Goal: Information Seeking & Learning: Understand process/instructions

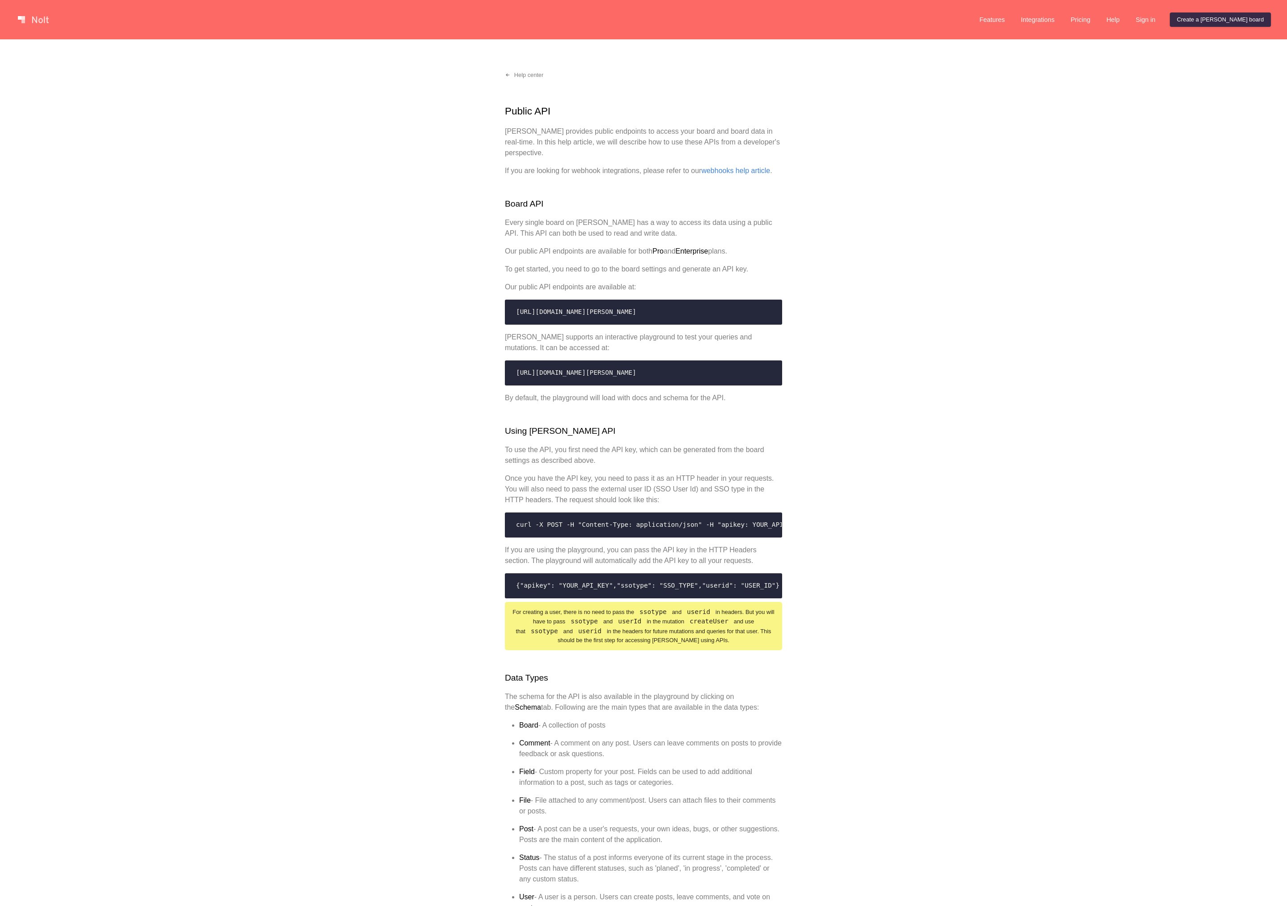
click at [417, 322] on div "Help center Public API [PERSON_NAME] provides public endpoints to access your b…" at bounding box center [643, 865] width 1287 height 1653
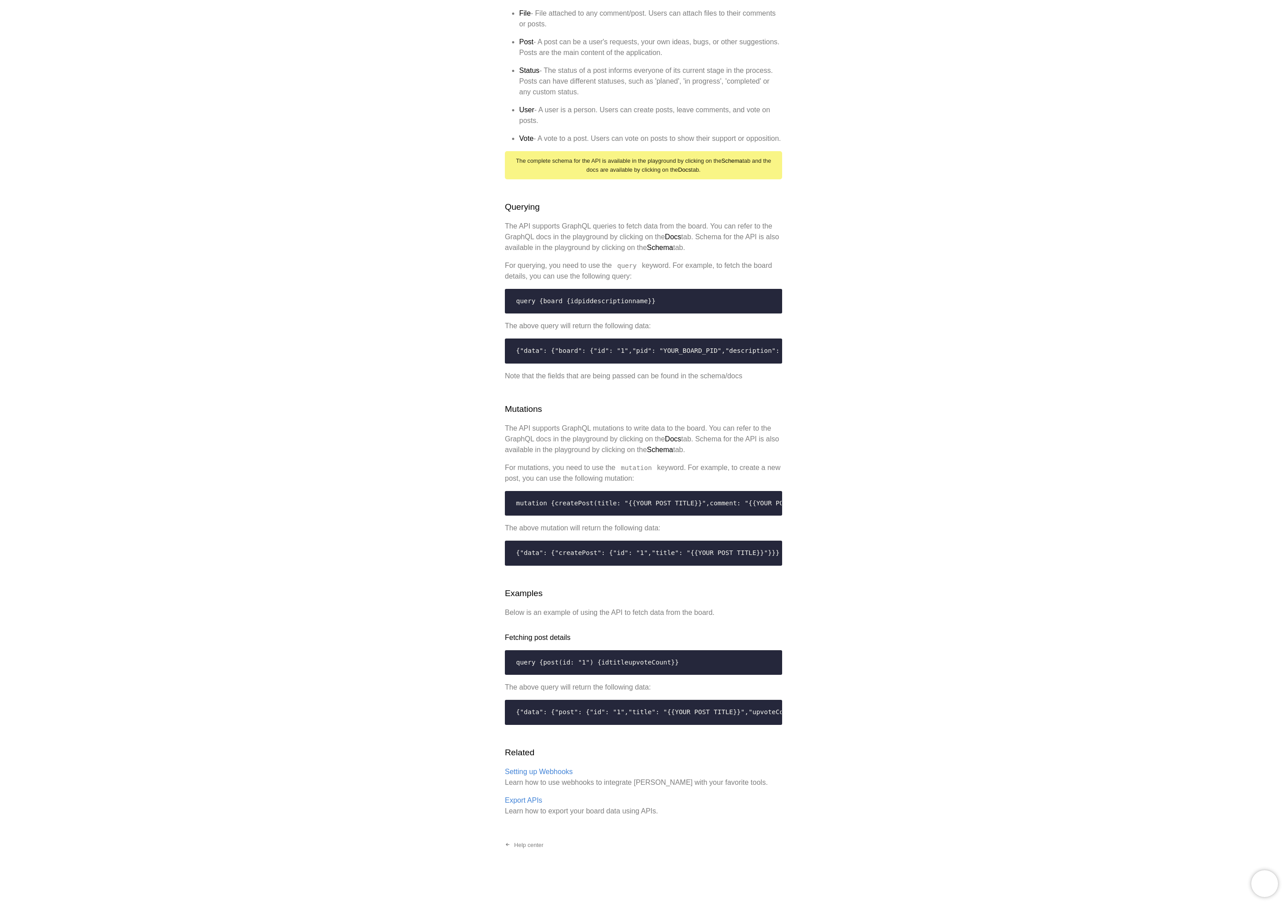
scroll to position [1291, 0]
click at [439, 753] on div "Help center Public API [PERSON_NAME] provides public endpoints to access your b…" at bounding box center [643, 79] width 1287 height 1653
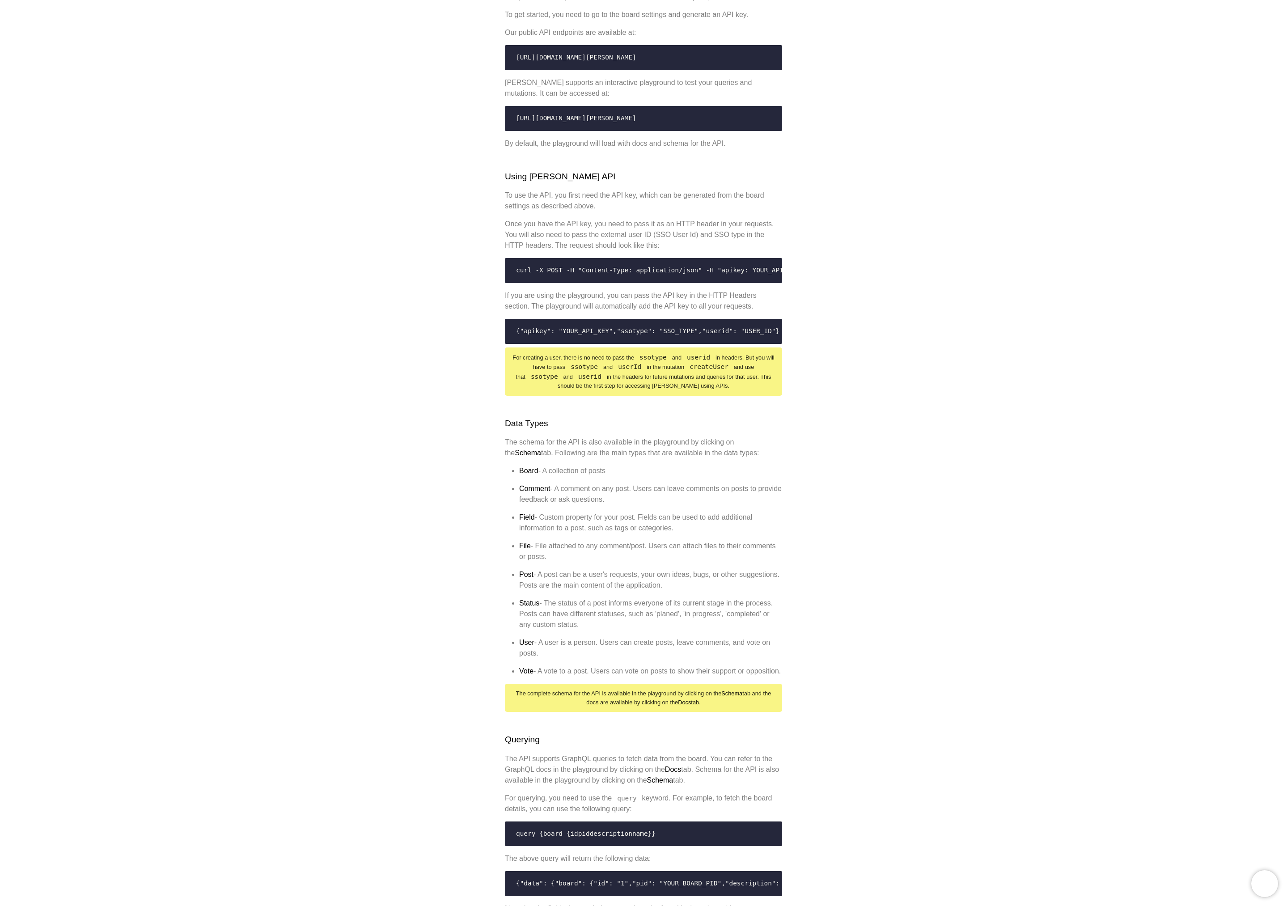
scroll to position [0, 0]
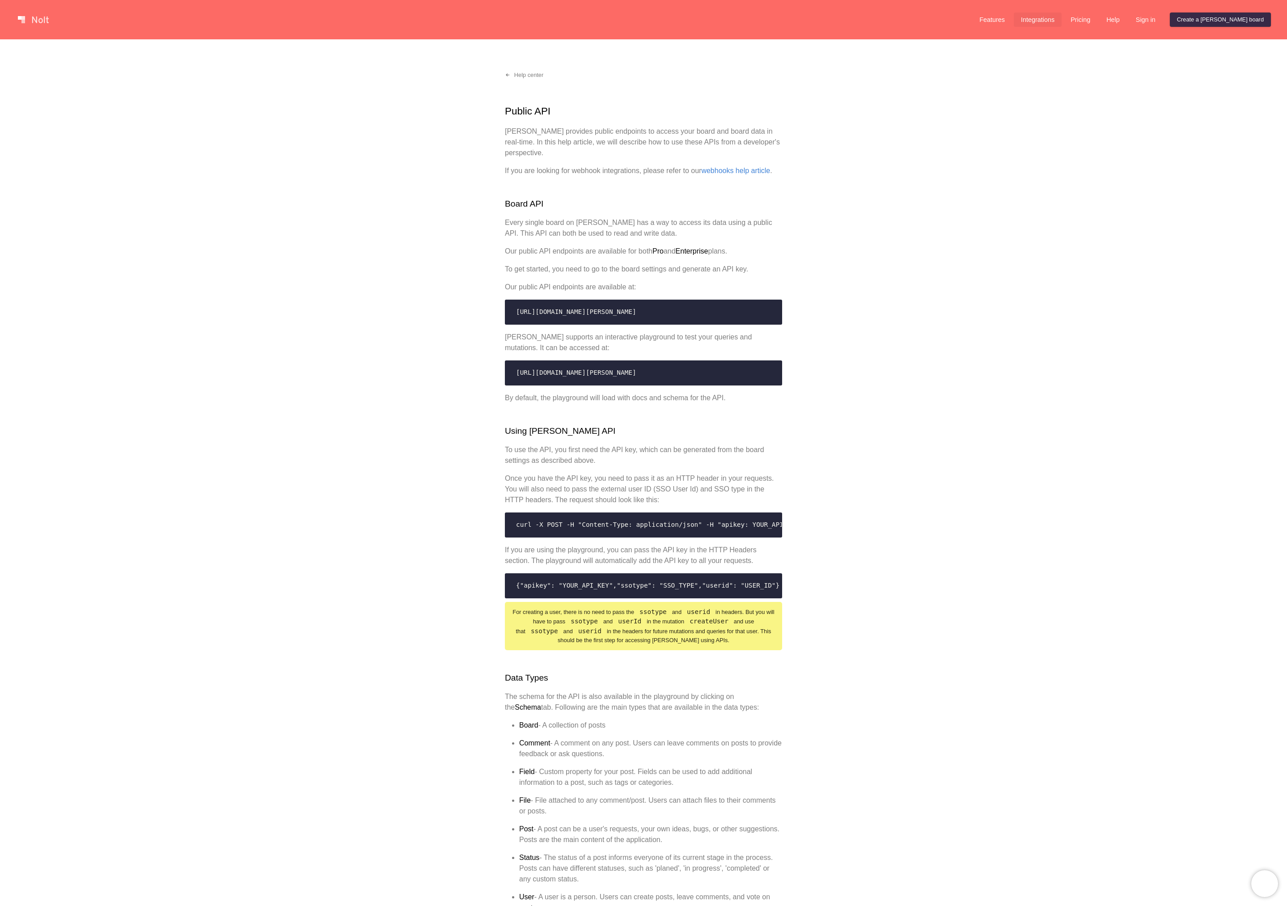
click at [1061, 15] on link "Integrations" at bounding box center [1037, 20] width 48 height 14
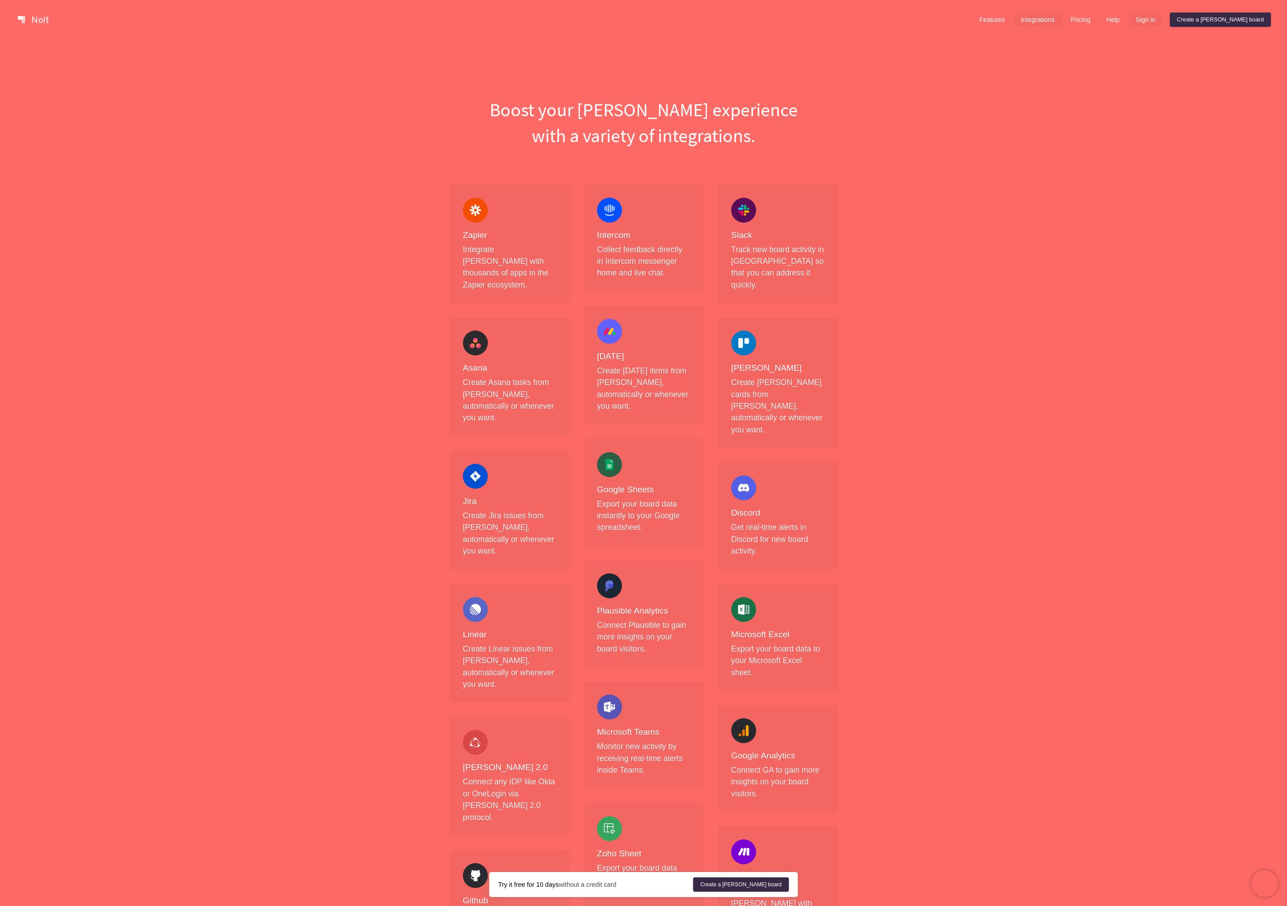
click at [1162, 16] on link "Sign in" at bounding box center [1145, 20] width 34 height 14
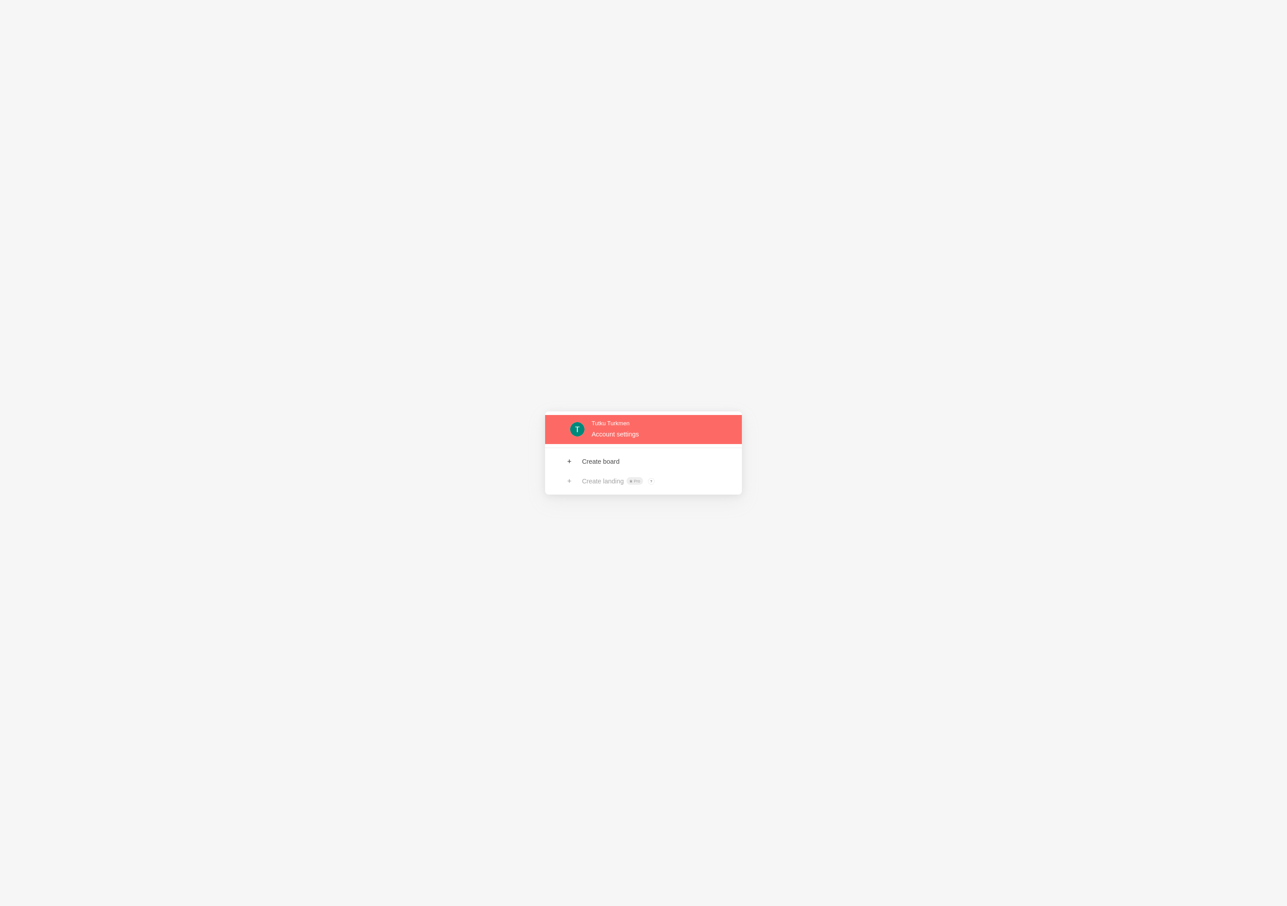
click at [633, 435] on link at bounding box center [643, 429] width 197 height 29
click at [619, 433] on link at bounding box center [643, 429] width 197 height 29
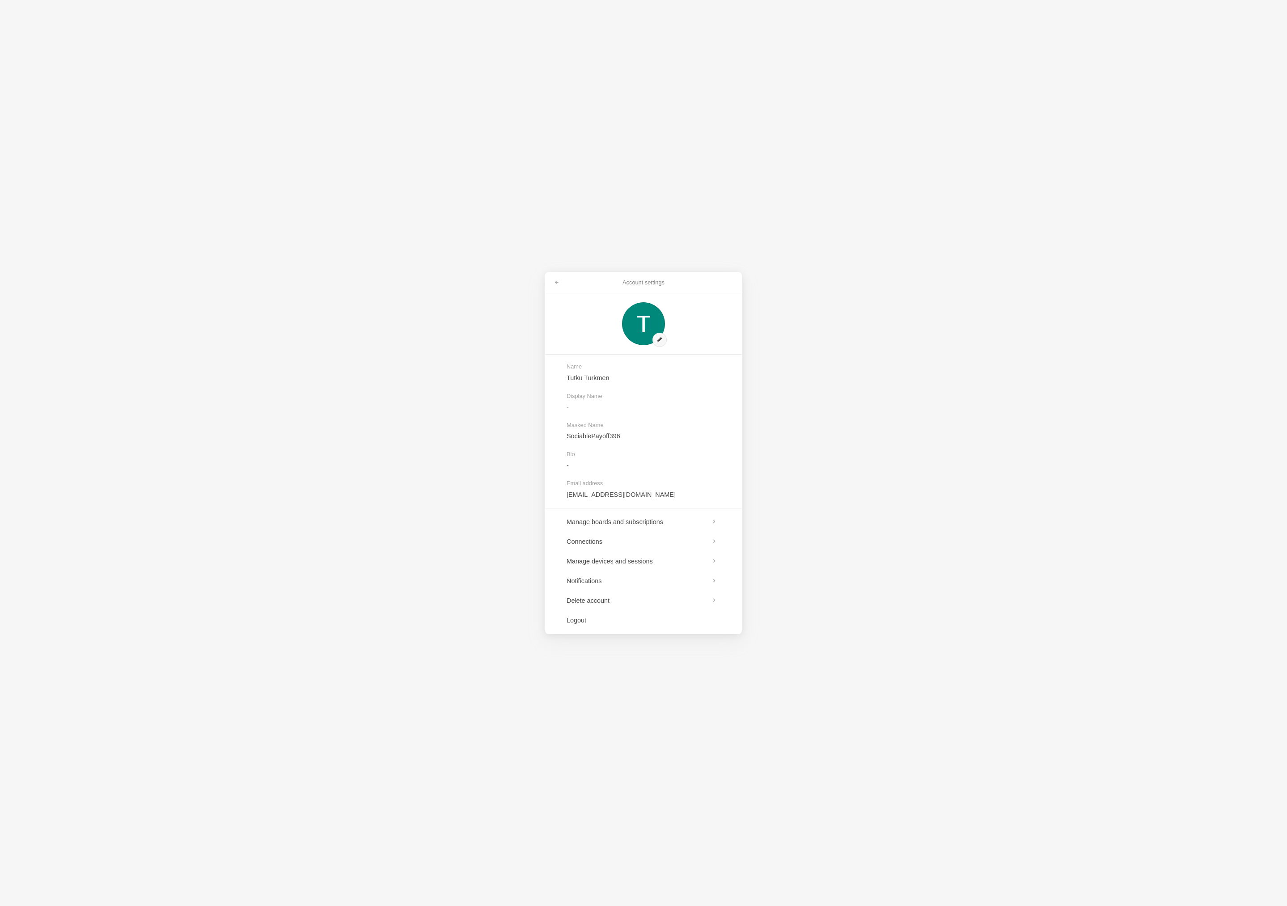
click at [439, 419] on div "Account settings Name Tutku Turkmen Display Name - Masked Name SociablePayoff39…" at bounding box center [643, 453] width 1287 height 906
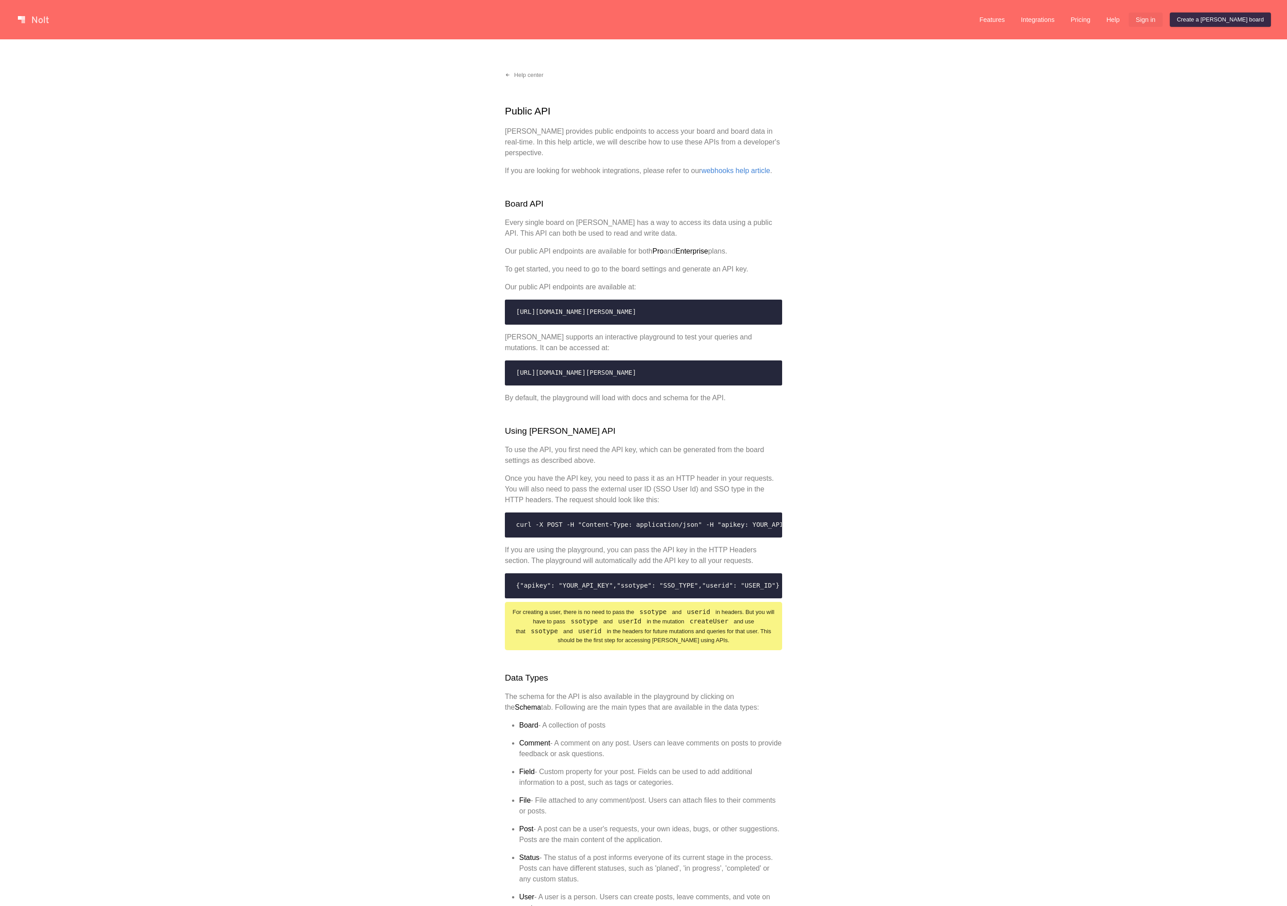
click at [1162, 21] on link "Sign in" at bounding box center [1145, 20] width 34 height 14
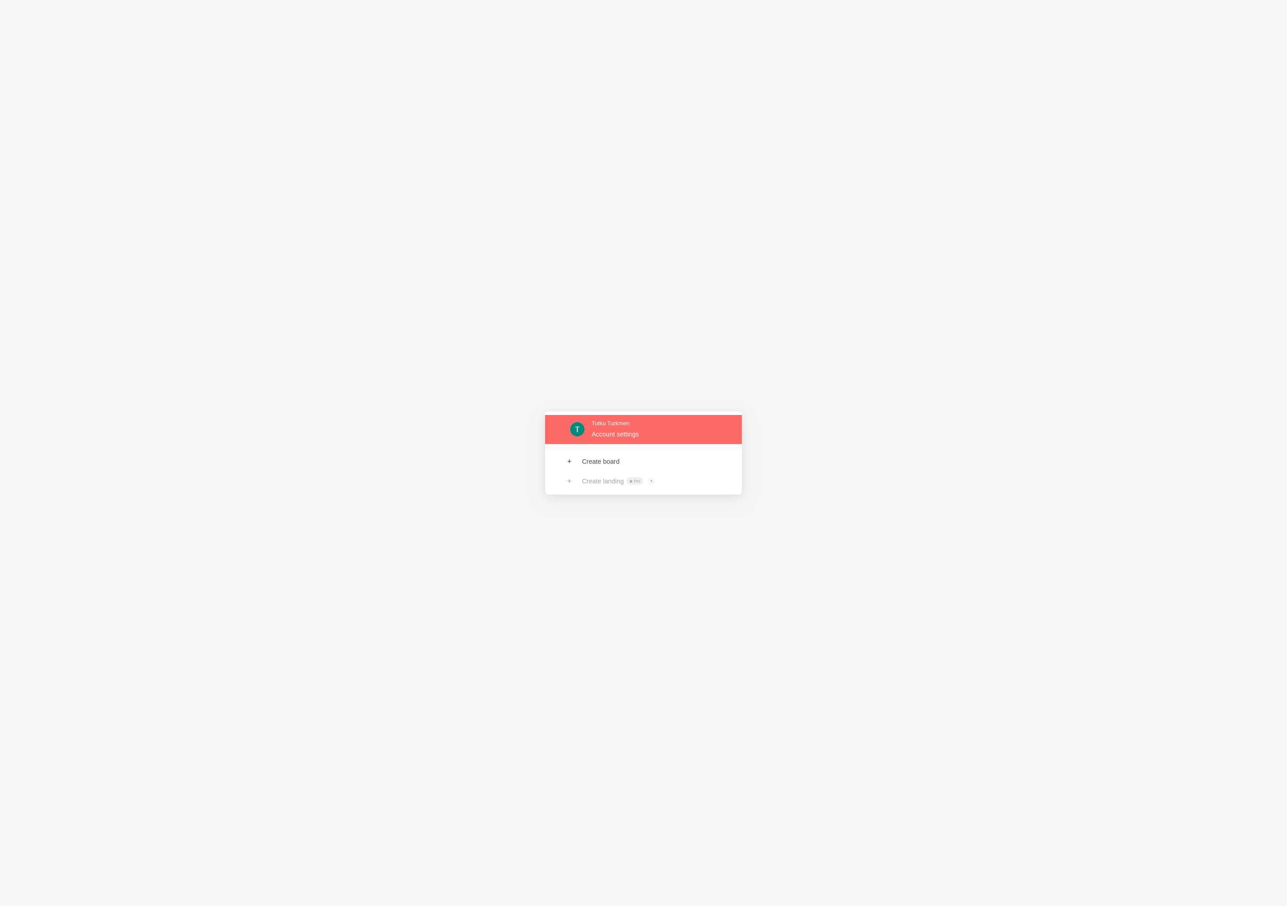
click at [584, 428] on link at bounding box center [643, 429] width 197 height 29
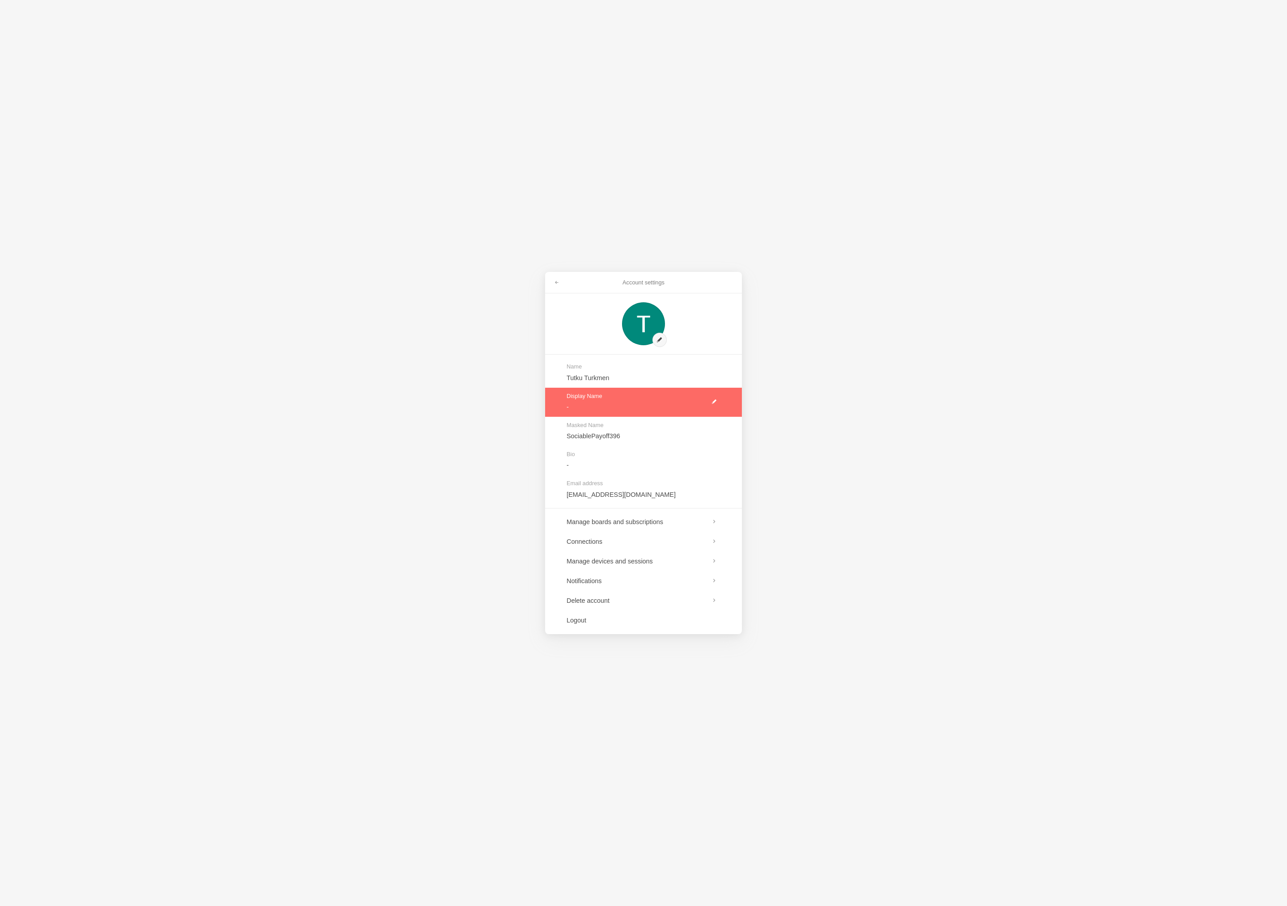
click at [696, 413] on link at bounding box center [643, 402] width 197 height 29
click at [495, 498] on div "Account settings Name Tutku Turkmen Display Name Tutku Masked Name SociablePayo…" at bounding box center [643, 453] width 1287 height 906
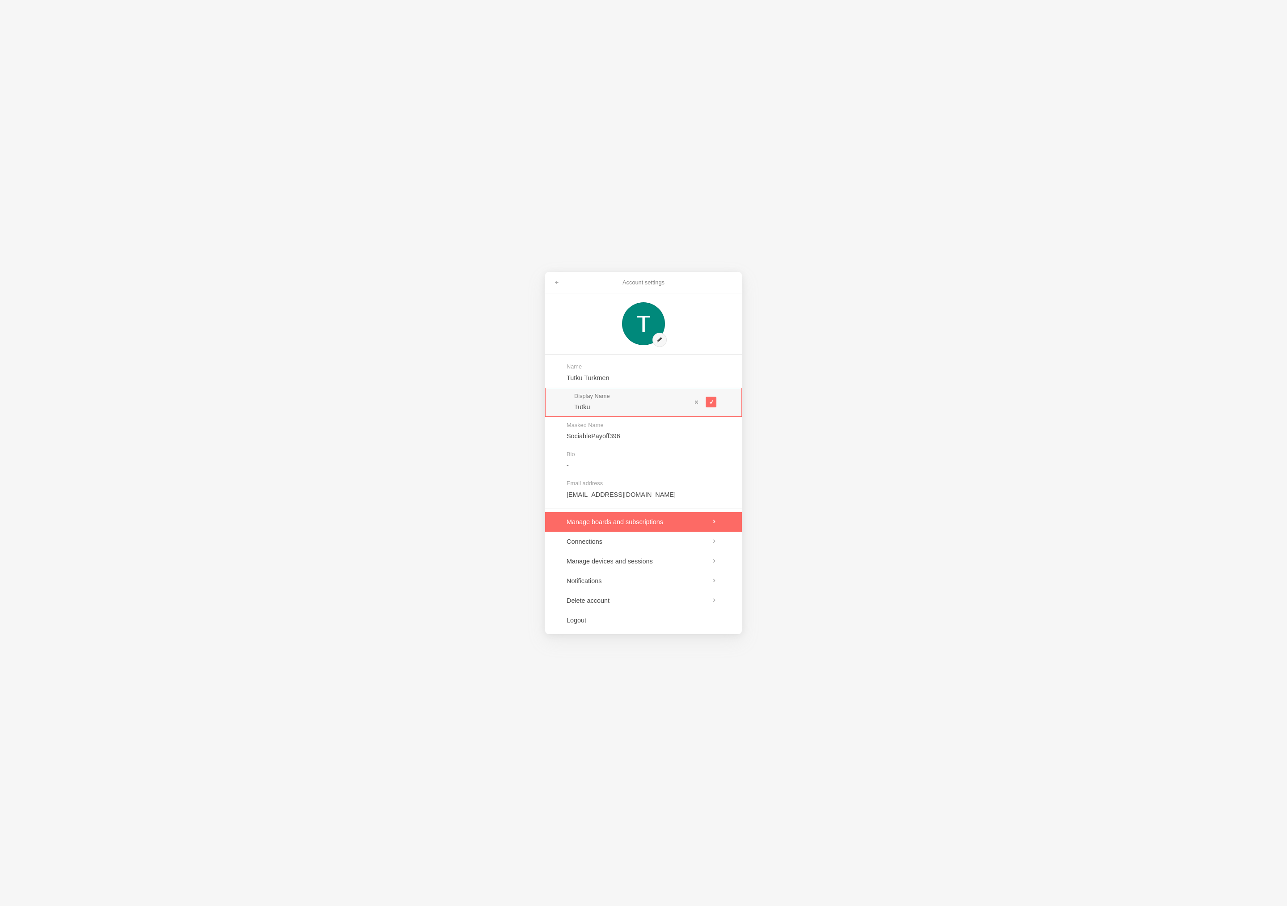
type input "Tutku"
click at [604, 523] on link at bounding box center [643, 522] width 197 height 20
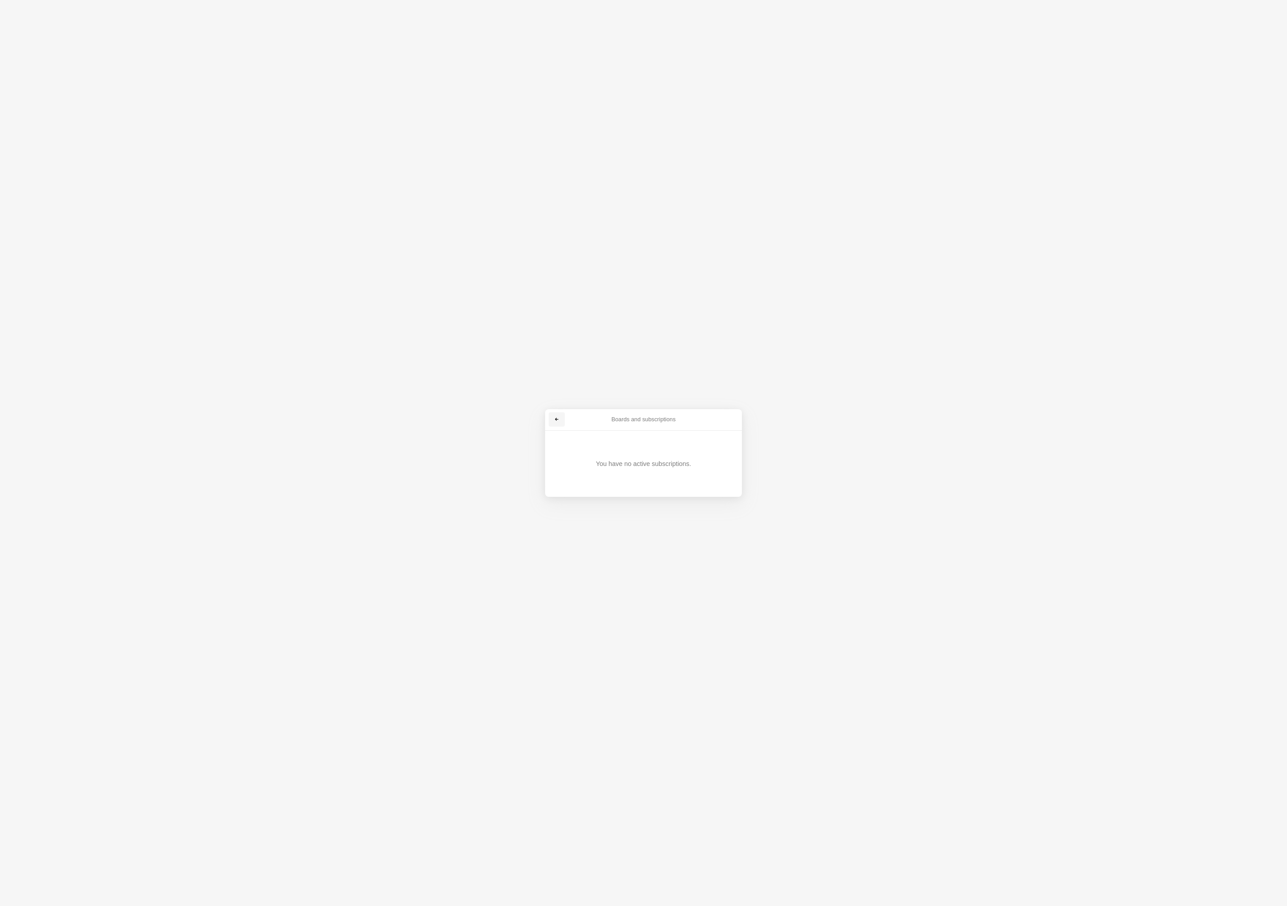
click at [555, 418] on span at bounding box center [556, 419] width 5 height 5
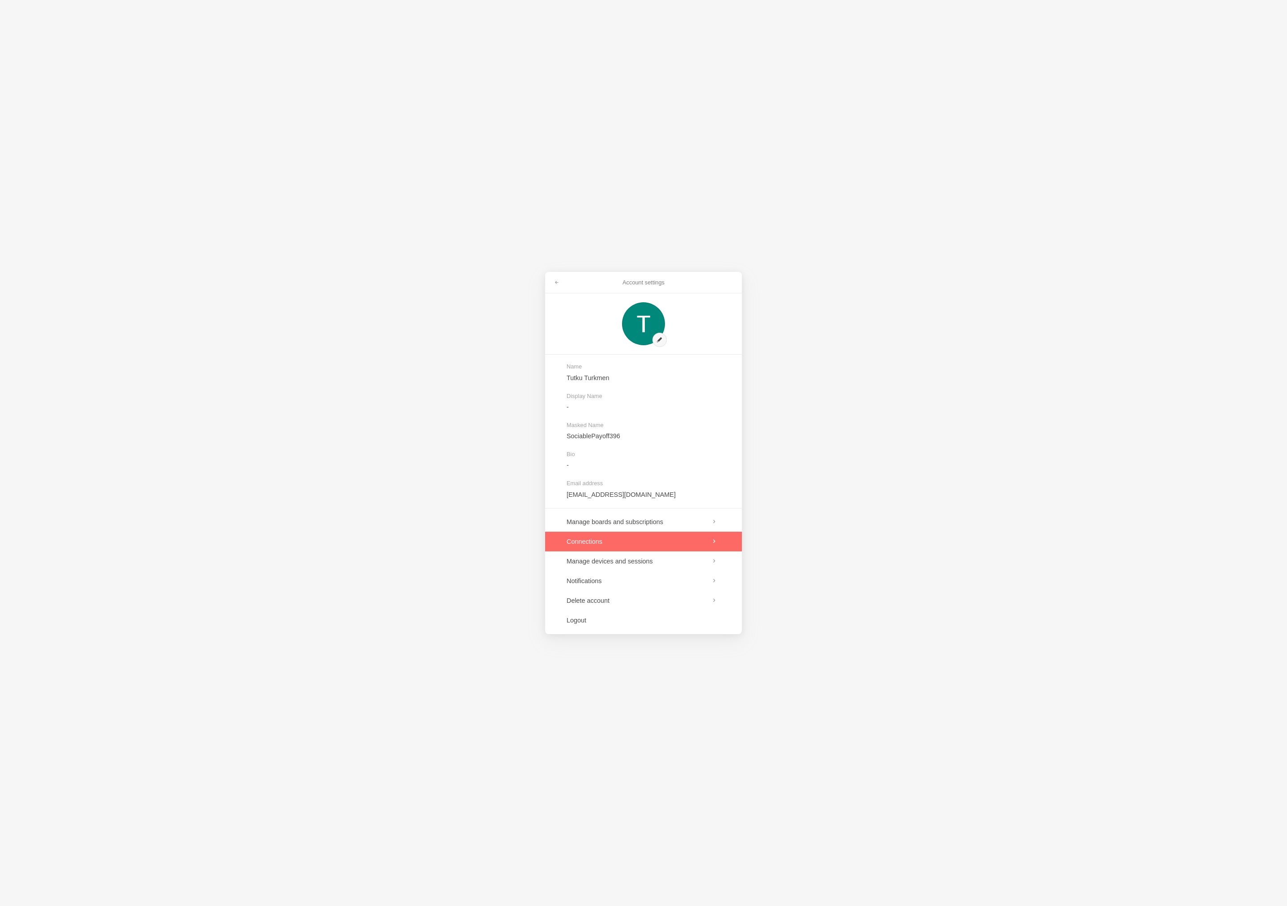
click at [598, 535] on link at bounding box center [643, 542] width 197 height 20
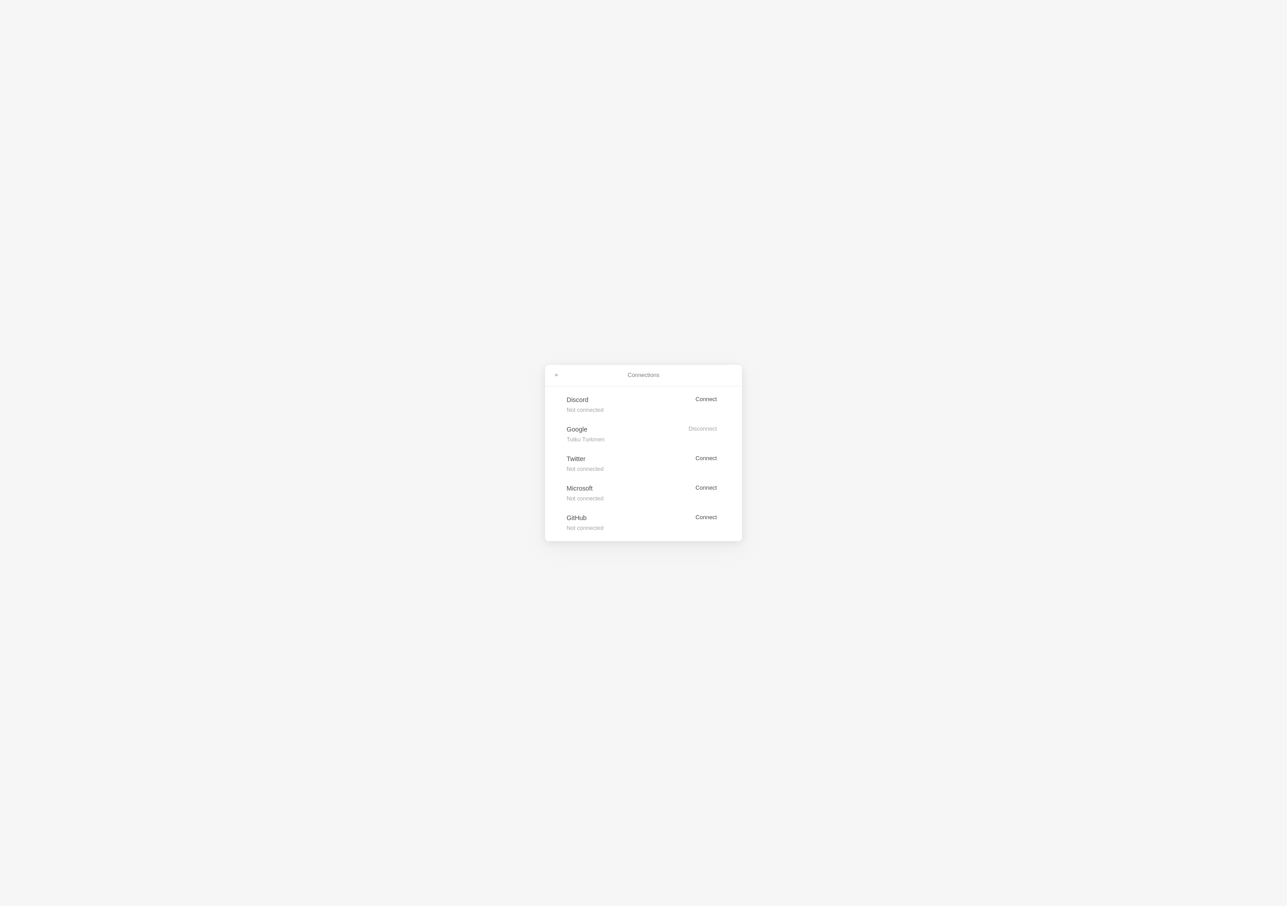
click at [972, 547] on div "Connections Discord Not connected Connect Google Tutku Turkmen Disconnect Twitt…" at bounding box center [643, 453] width 1287 height 906
click at [598, 368] on div "Connections" at bounding box center [643, 375] width 197 height 21
click at [551, 371] on link at bounding box center [557, 375] width 16 height 14
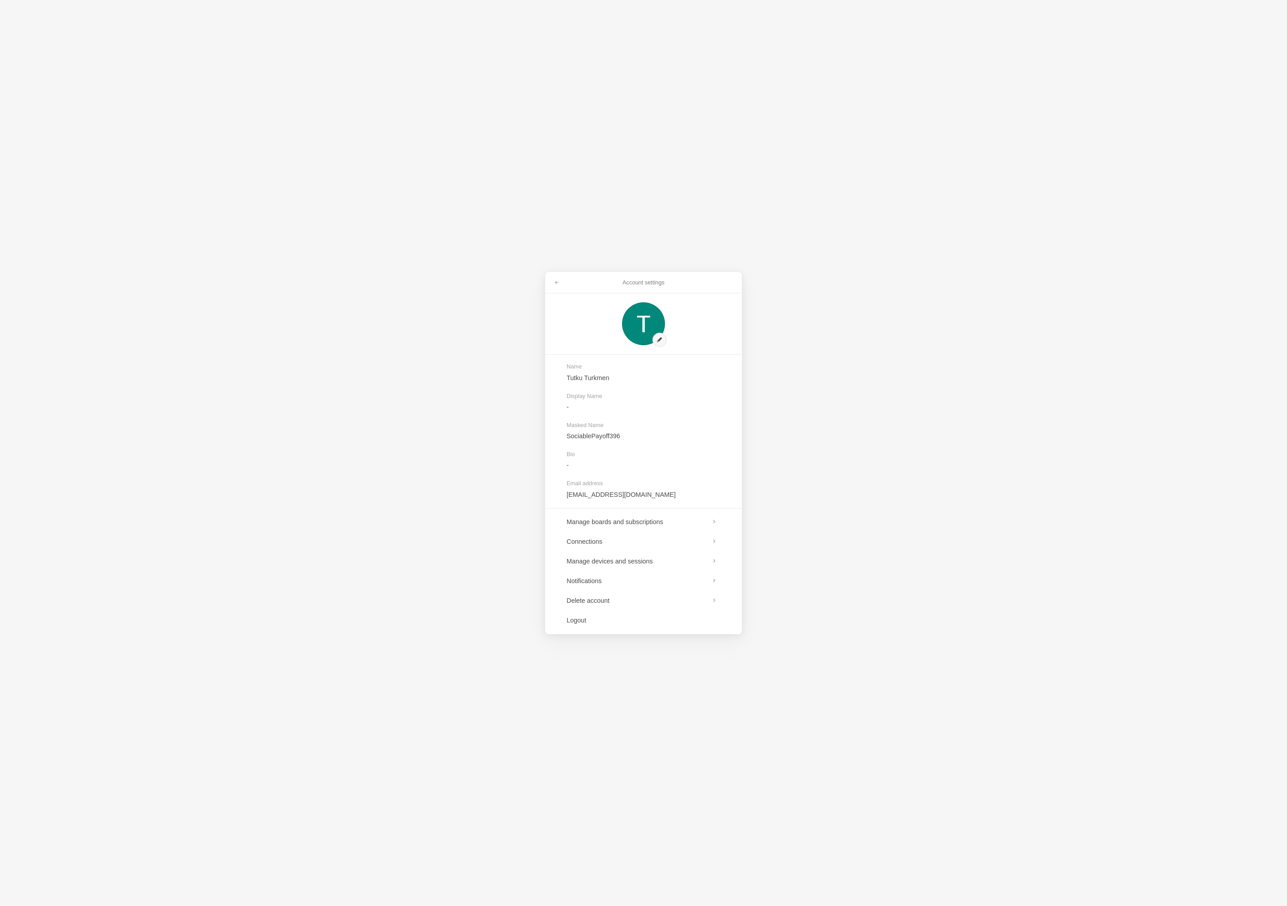
click at [426, 329] on div "Account settings Name Tutku Turkmen Display Name - Masked Name SociablePayoff39…" at bounding box center [643, 453] width 1287 height 906
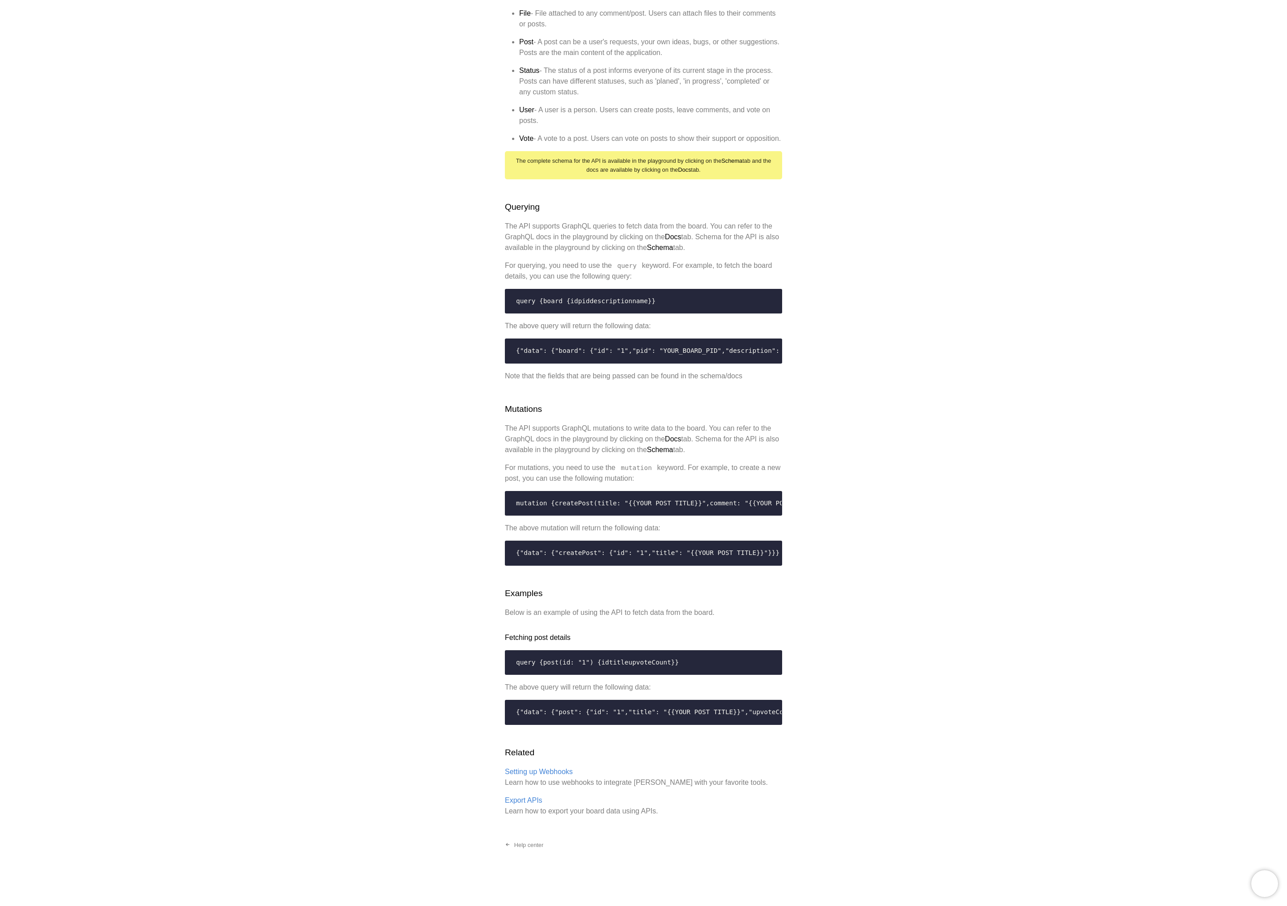
scroll to position [1287, 0]
click at [536, 809] on p "Export APIs Learn how to export your board data using APIs." at bounding box center [643, 805] width 277 height 21
click at [532, 804] on link "Export APIs" at bounding box center [524, 800] width 38 height 8
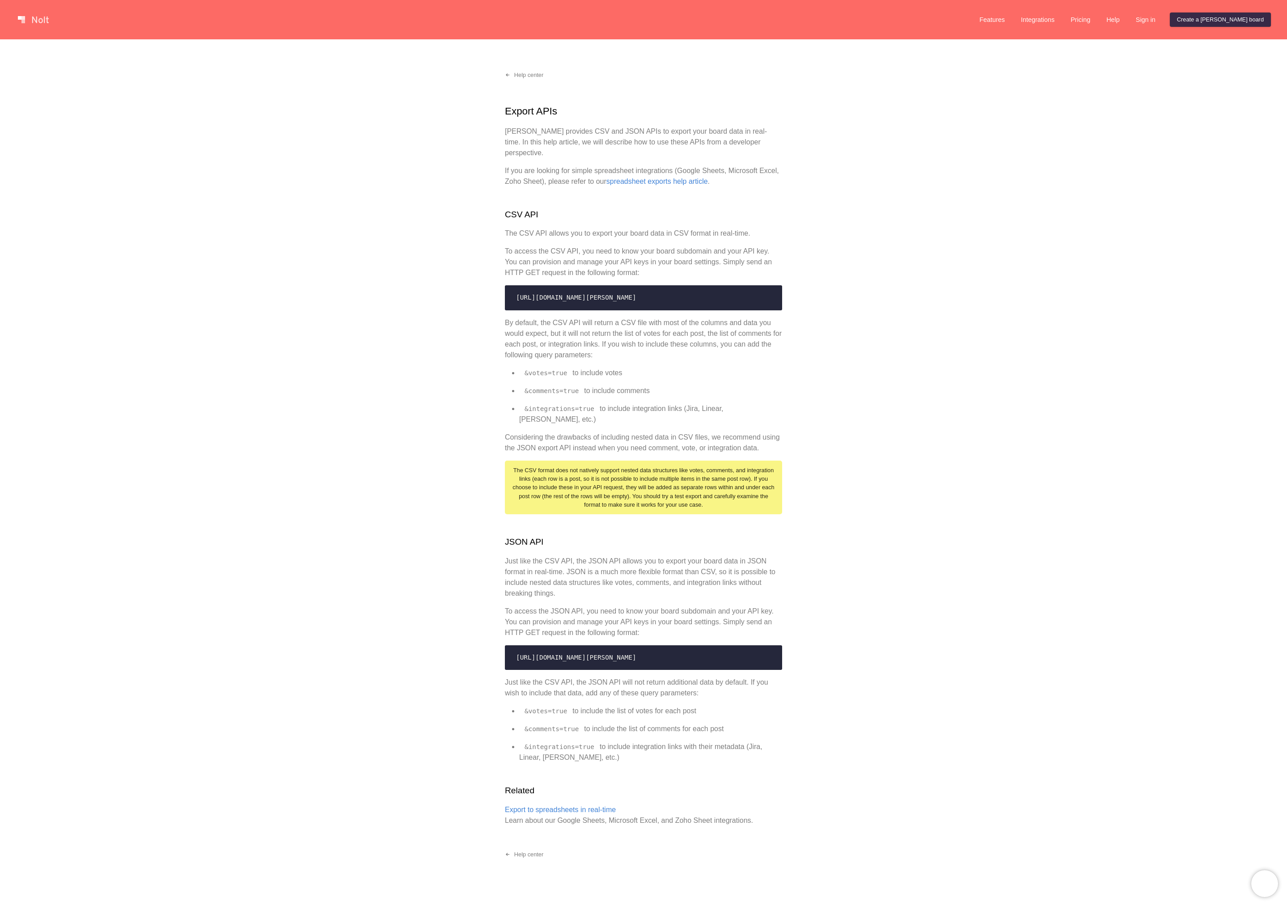
scroll to position [39, 0]
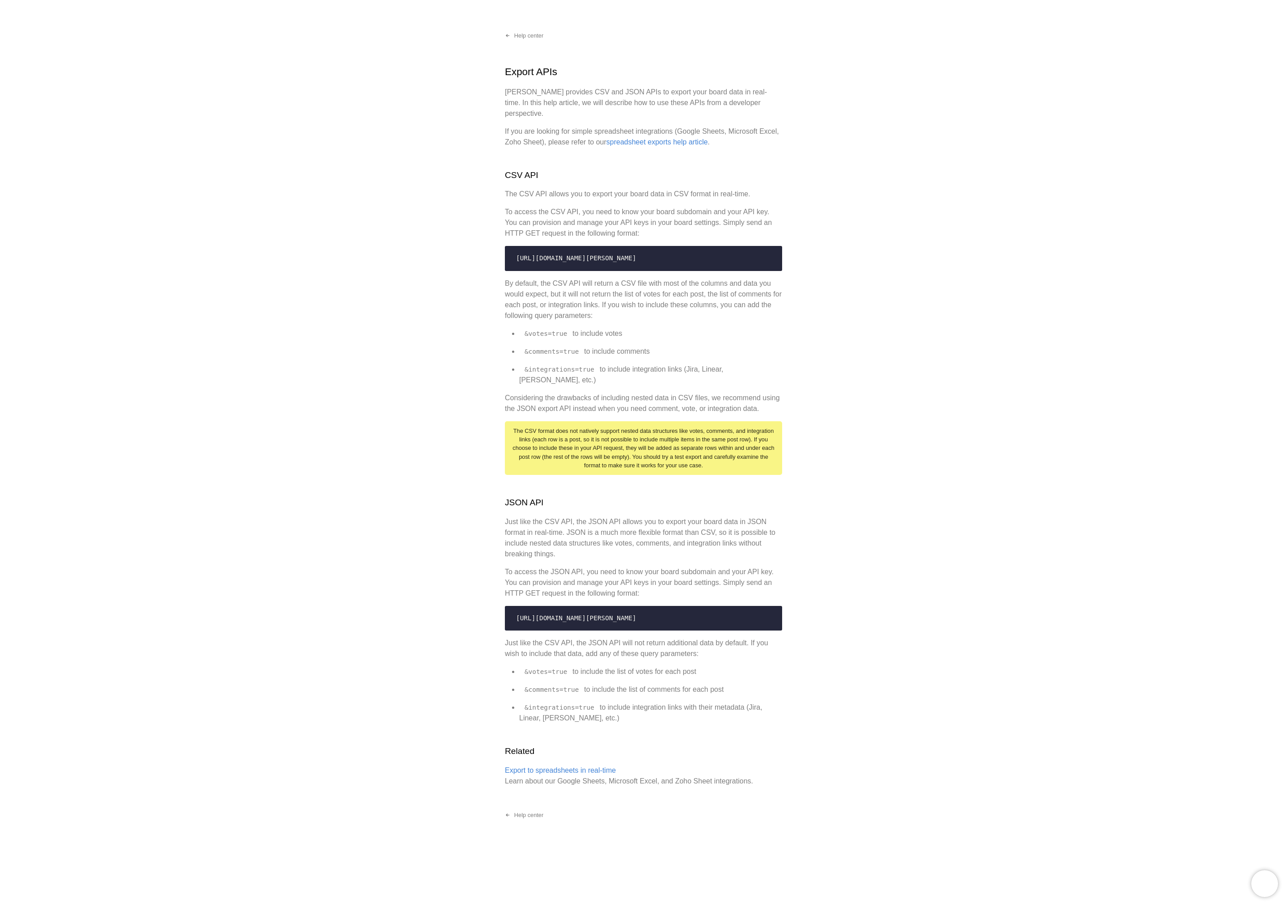
click at [863, 667] on div "Help center Export APIs [PERSON_NAME] provides CSV and JSON APIs to export your…" at bounding box center [643, 453] width 1287 height 906
click at [570, 766] on link "Export to spreadsheets in real-time" at bounding box center [560, 770] width 111 height 8
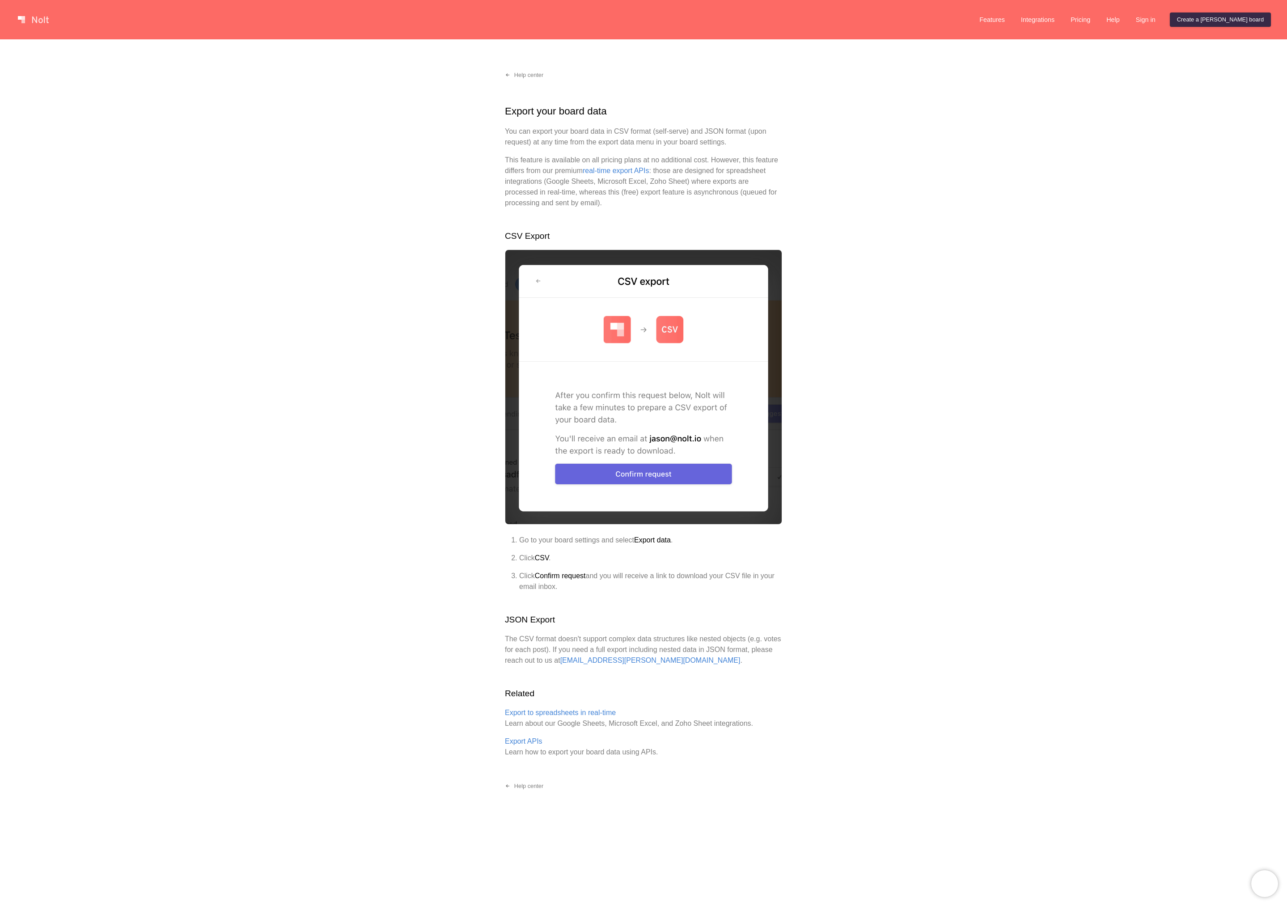
scroll to position [1, 0]
